Goal: Use online tool/utility: Utilize a website feature to perform a specific function

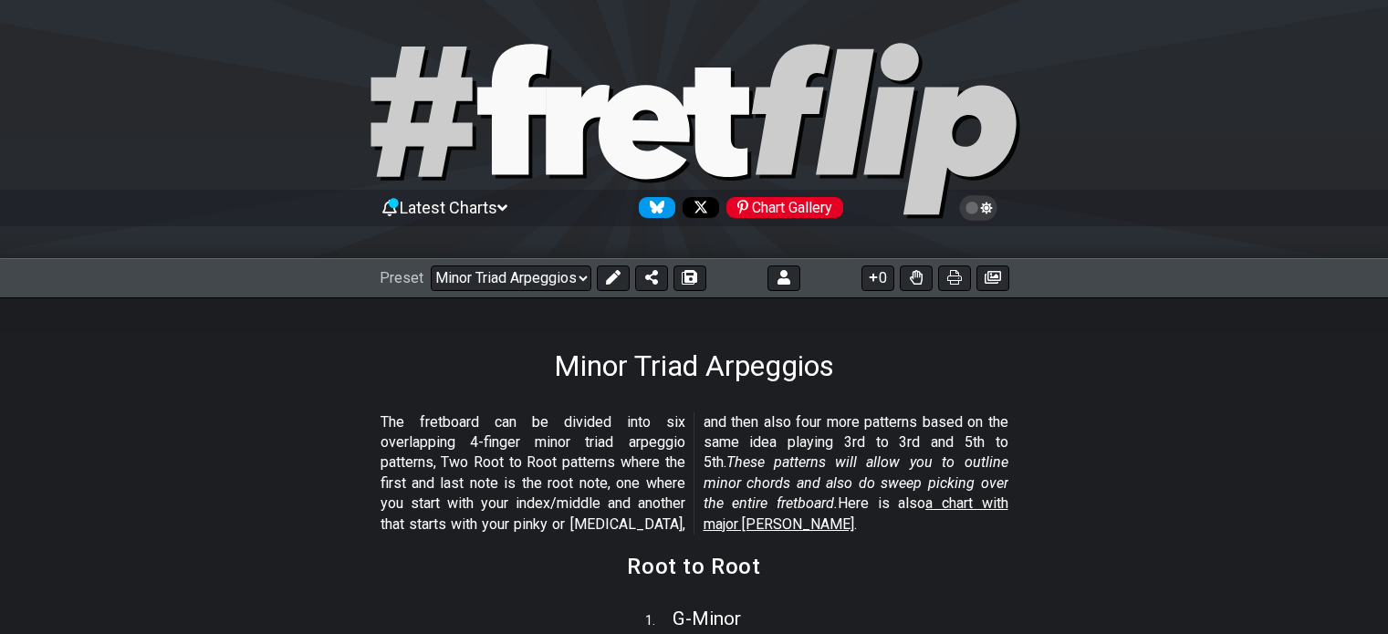
scroll to position [274, 0]
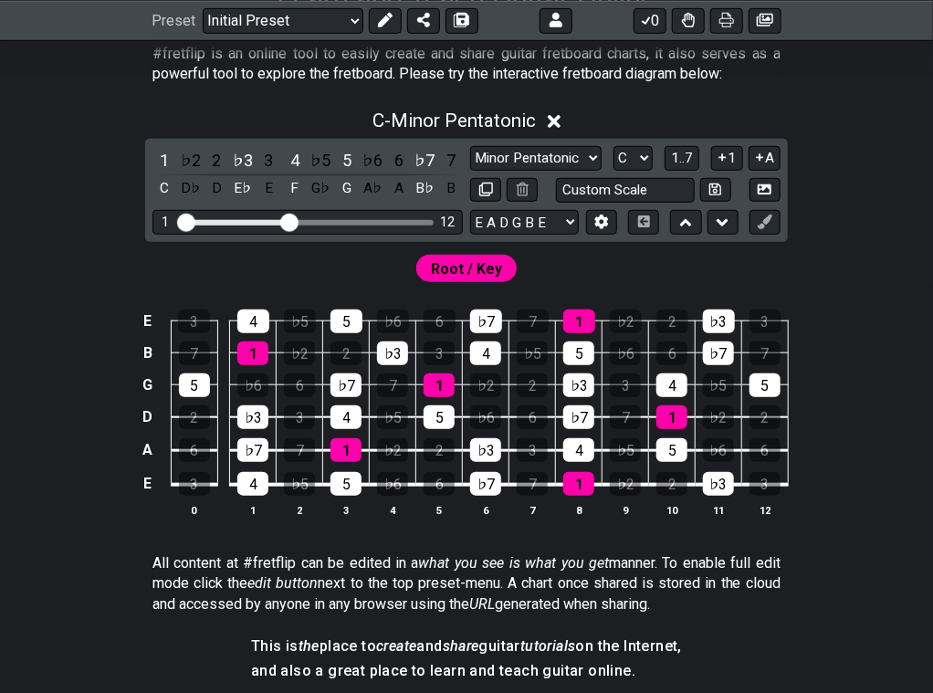
scroll to position [365, 0]
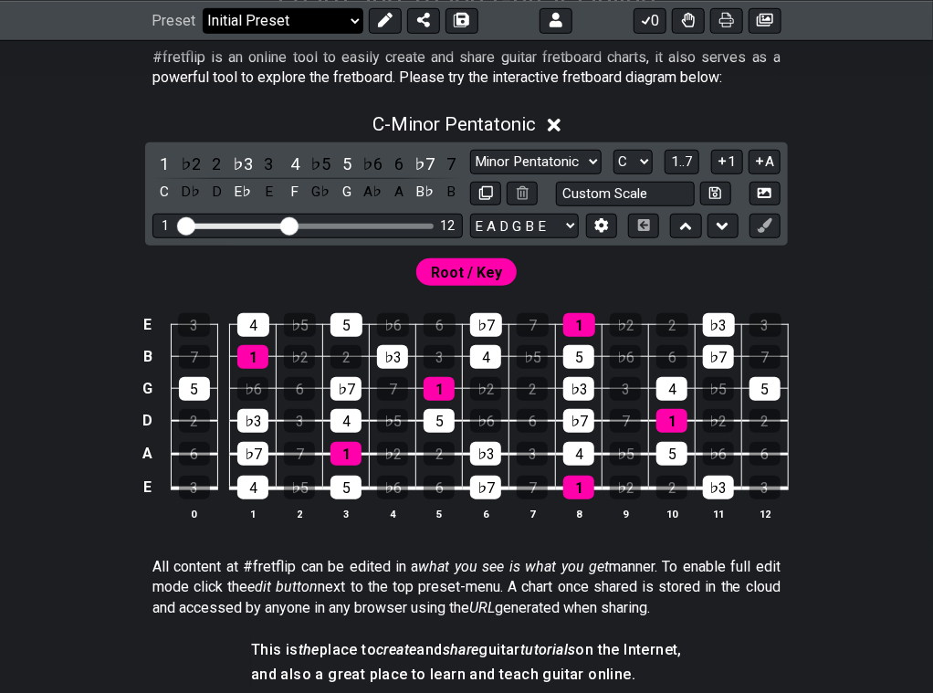
click at [257, 15] on select "Welcome to #fretflip! Initial Preset Custom Preset Minor Pentatonic Major Penta…" at bounding box center [283, 20] width 161 height 26
click at [203, 33] on select "Welcome to #fretflip! Initial Preset Custom Preset Minor Pentatonic Major Penta…" at bounding box center [283, 20] width 161 height 26
select select "/guitar-scales"
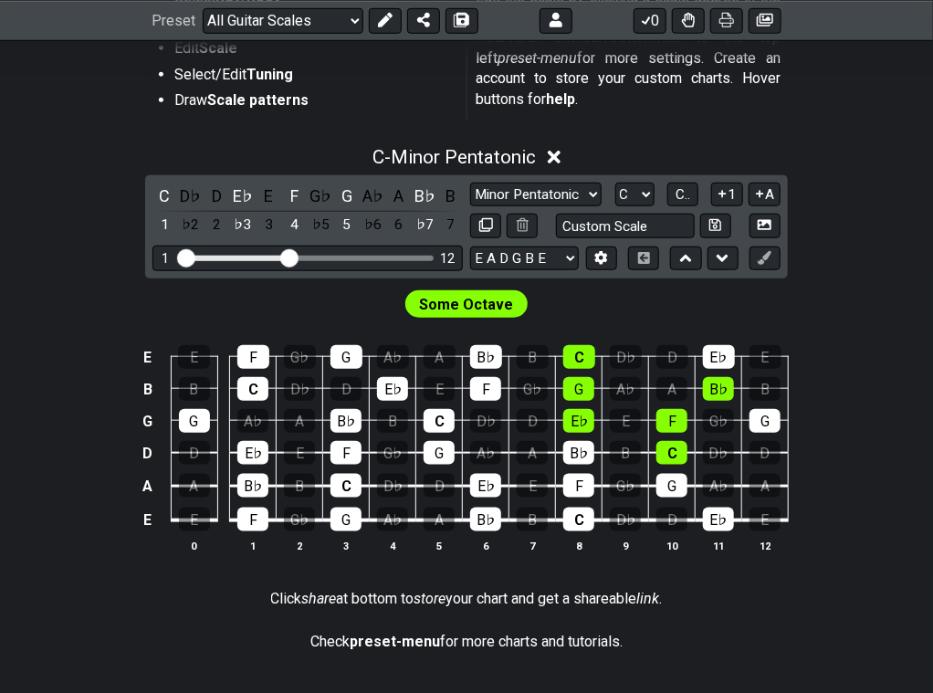
scroll to position [274, 0]
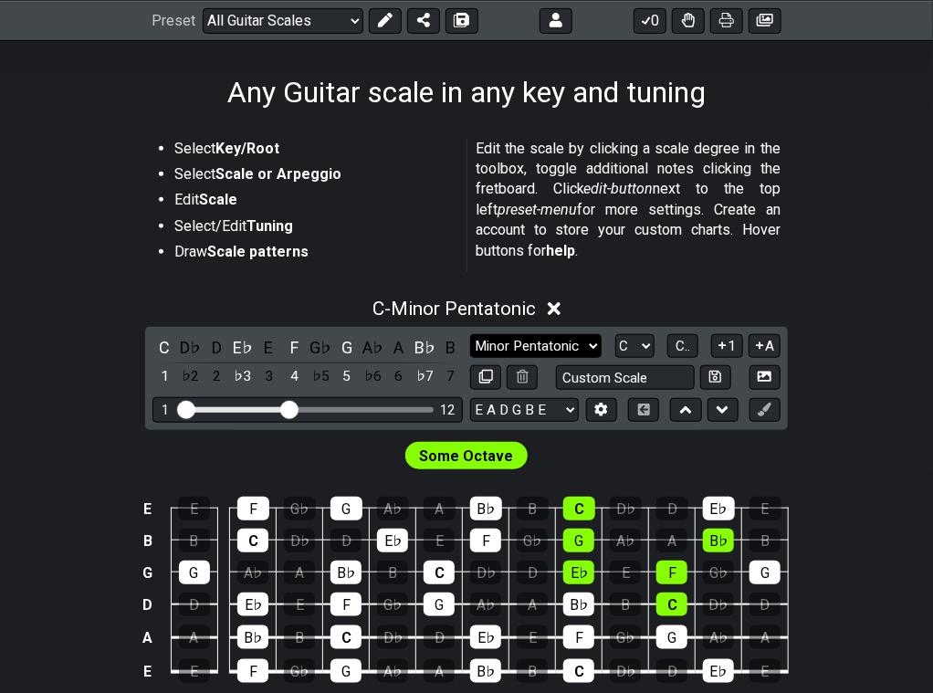
click at [571, 339] on select "Minor Pentatonic Root Minor Pentatonic Major Pentatonic Minor Blues Major Blues…" at bounding box center [535, 346] width 131 height 25
select select "Lydian"
click at [470, 334] on select "Minor Pentatonic Root Minor Pentatonic Major Pentatonic Minor Blues Major Blues…" at bounding box center [535, 346] width 131 height 25
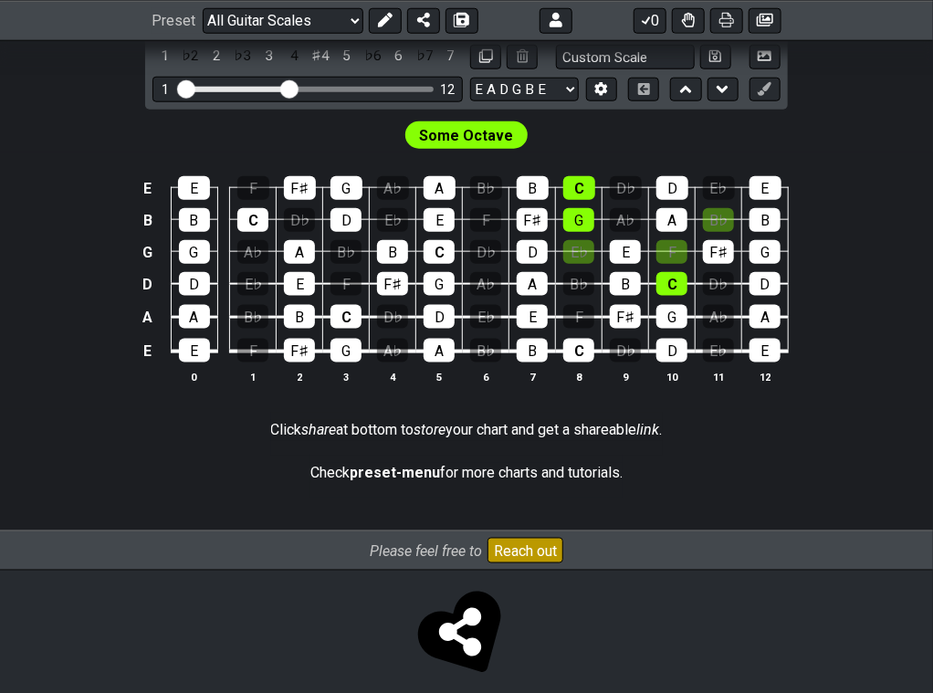
scroll to position [612, 0]
